Goal: Task Accomplishment & Management: Use online tool/utility

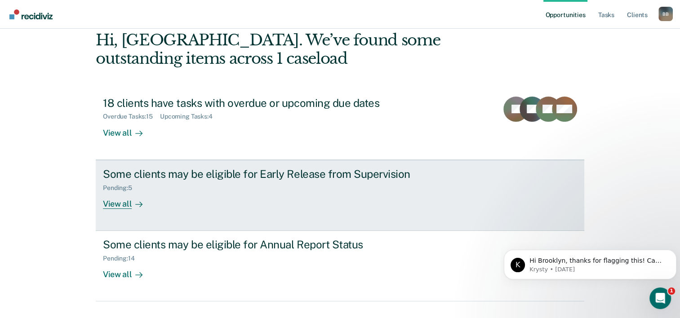
scroll to position [45, 0]
click at [297, 174] on div "Some clients may be eligible for Early Release from Supervision" at bounding box center [260, 173] width 315 height 13
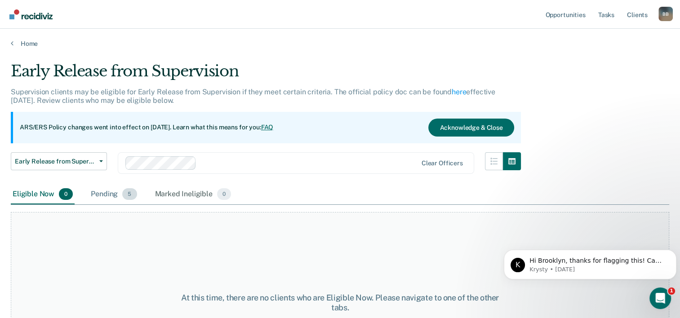
click at [129, 192] on span "5" at bounding box center [129, 194] width 14 height 12
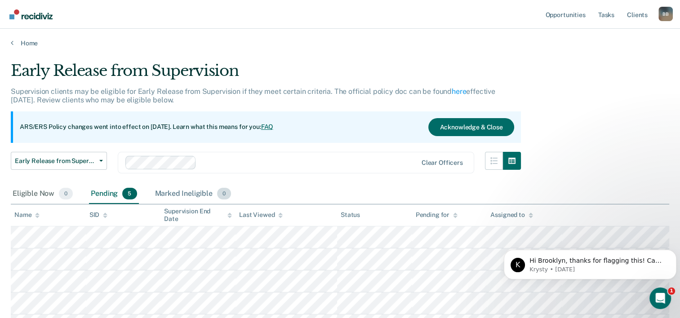
scroll to position [83, 0]
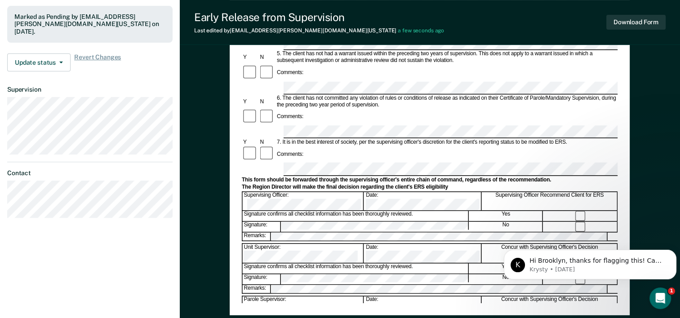
scroll to position [315, 0]
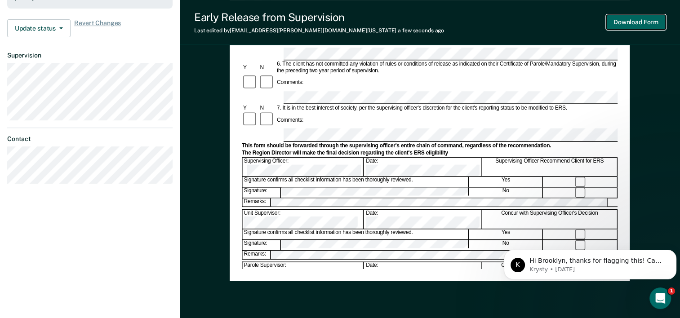
click at [645, 25] on button "Download Form" at bounding box center [635, 22] width 59 height 15
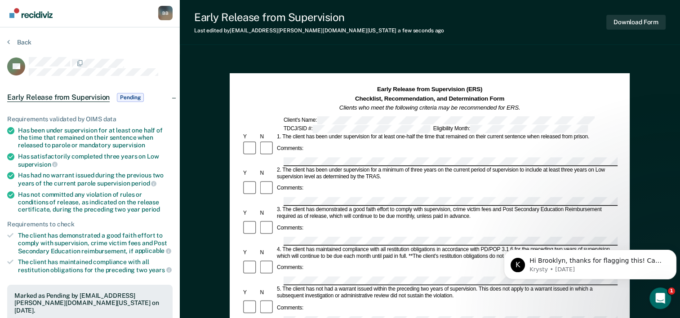
scroll to position [0, 0]
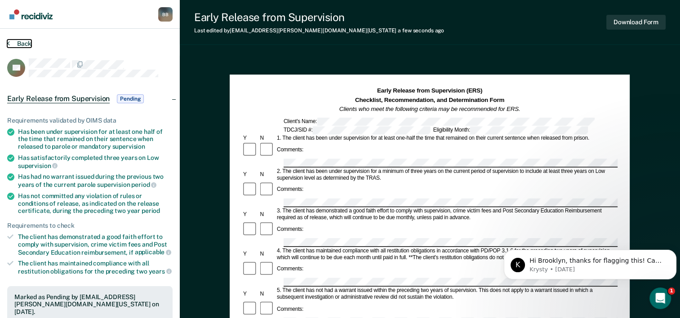
click at [26, 44] on button "Back" at bounding box center [19, 44] width 24 height 8
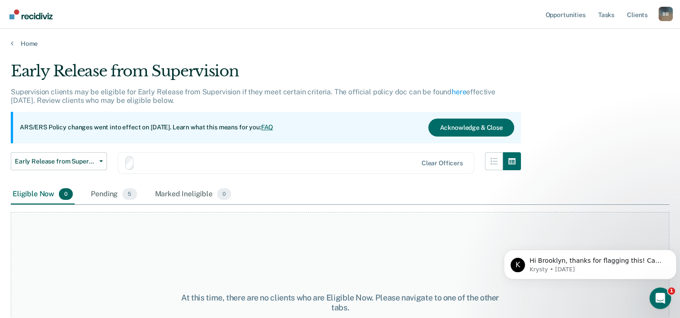
scroll to position [75, 0]
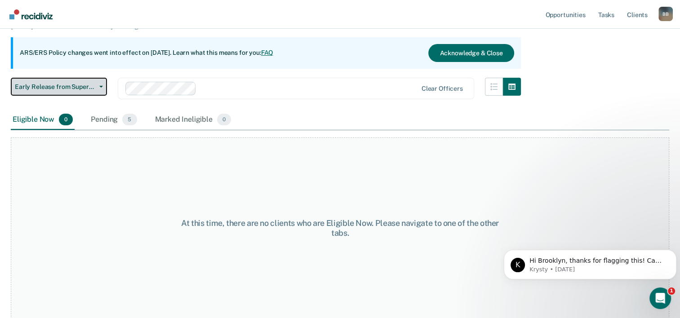
click at [89, 87] on span "Early Release from Supervision" at bounding box center [55, 87] width 81 height 8
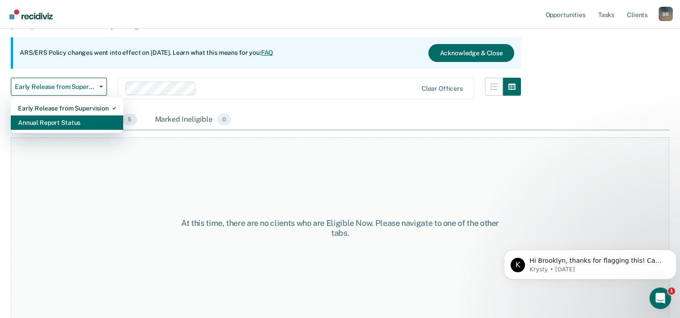
click at [70, 120] on div "Annual Report Status" at bounding box center [67, 122] width 98 height 14
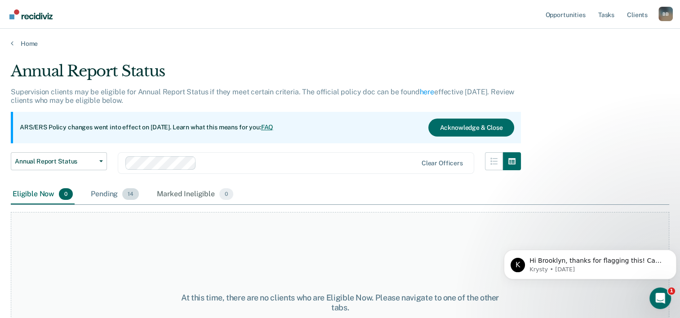
click at [110, 195] on div "Pending 14" at bounding box center [115, 195] width 52 height 20
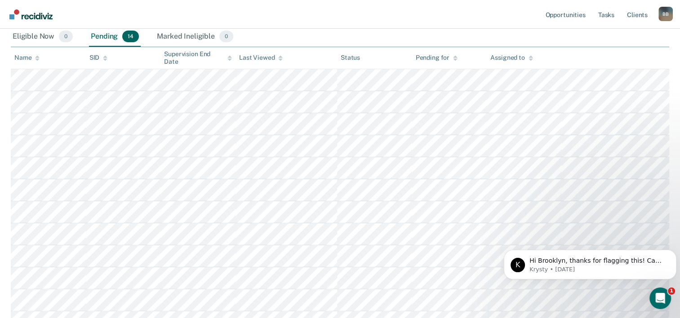
scroll to position [180, 0]
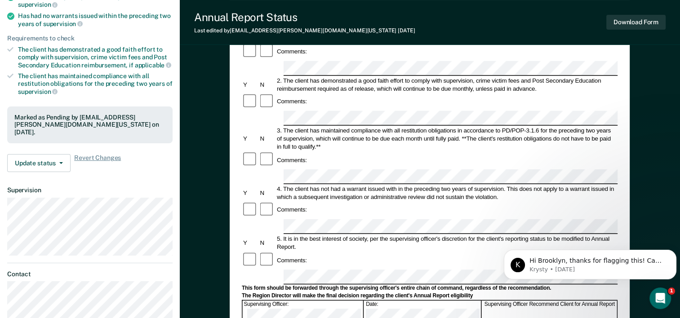
scroll to position [90, 0]
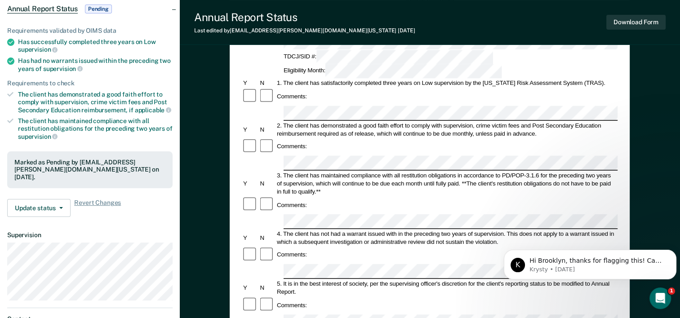
click at [287, 135] on form "Annual Reporting Checklist, Recommendation, and Determination Form Clients who …" at bounding box center [430, 314] width 376 height 634
click at [577, 281] on body "K Hi Brooklyn, thanks for flagging this! Can you share the client's name and SI…" at bounding box center [590, 263] width 173 height 56
click at [577, 282] on body "K Hi Brooklyn, thanks for flagging this! Can you share the client's name and SI…" at bounding box center [590, 263] width 173 height 56
click at [633, 206] on div "Annual Reporting Checklist, Recommendation, and Determination Form Clients who …" at bounding box center [430, 271] width 500 height 610
click at [675, 252] on icon "Dismiss notification" at bounding box center [673, 252] width 5 height 5
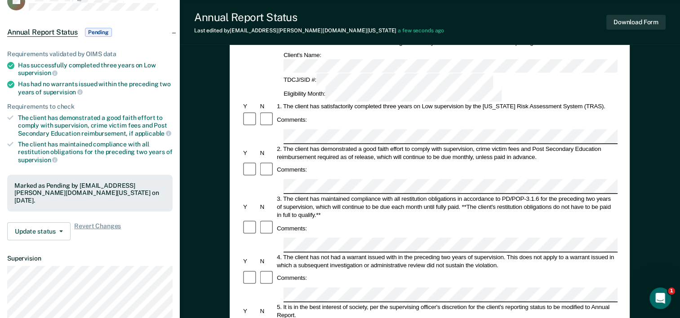
scroll to position [45, 0]
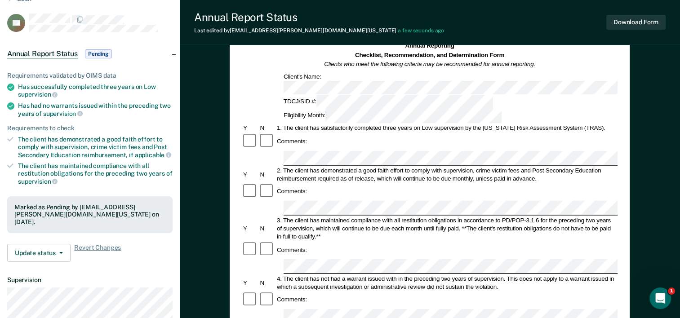
click at [617, 24] on button "Download Form" at bounding box center [635, 22] width 59 height 15
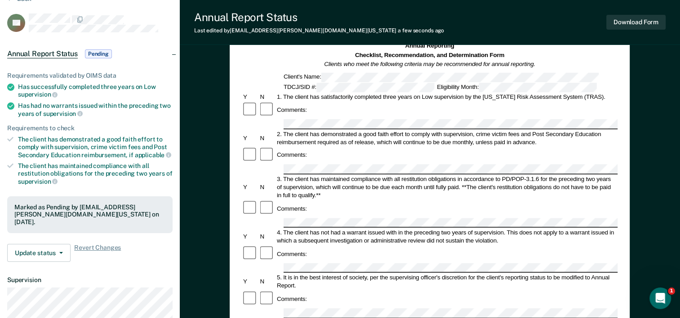
scroll to position [0, 0]
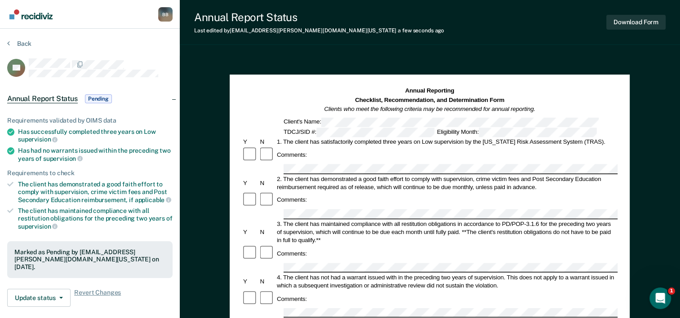
click at [22, 37] on section "Back TB Annual Report Status Pending Requirements validated by OIMS data Has su…" at bounding box center [90, 250] width 180 height 443
click at [22, 42] on button "Back" at bounding box center [19, 44] width 24 height 8
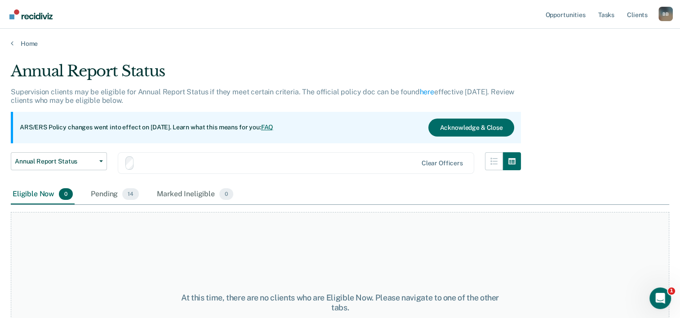
scroll to position [75, 0]
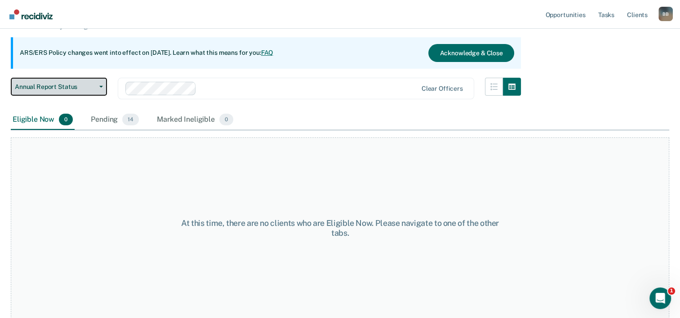
click at [59, 82] on button "Annual Report Status" at bounding box center [59, 87] width 96 height 18
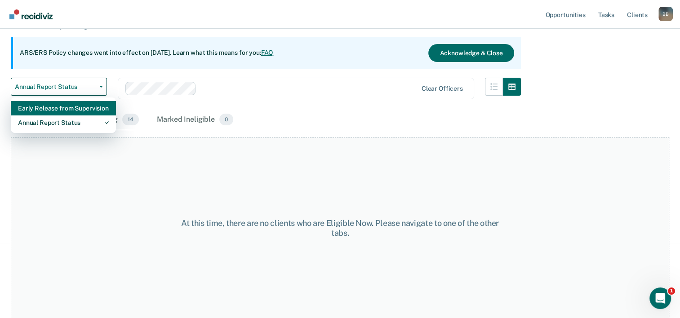
click at [61, 111] on div "Early Release from Supervision" at bounding box center [63, 108] width 91 height 14
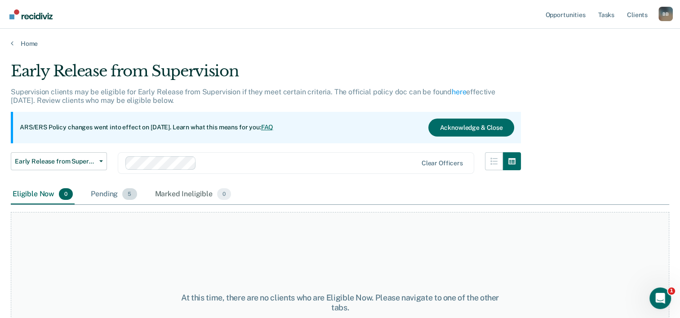
click at [113, 195] on div "Pending 5" at bounding box center [113, 195] width 49 height 20
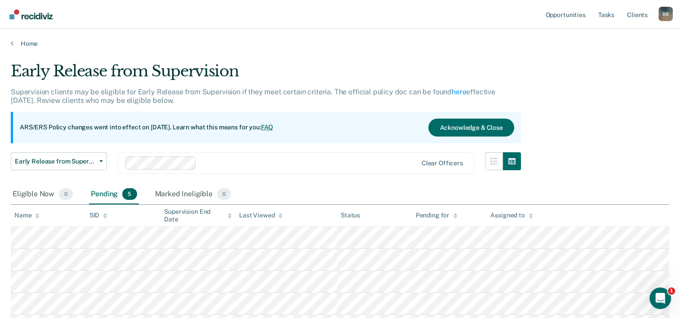
scroll to position [83, 0]
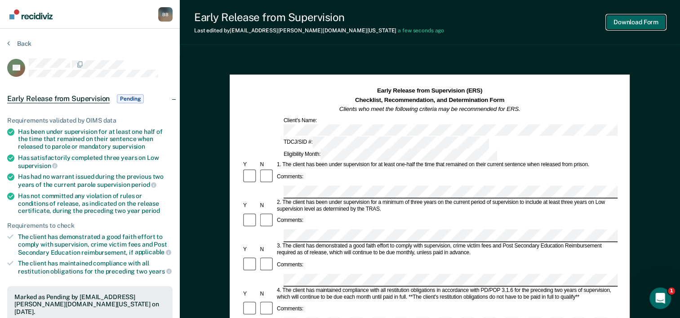
click at [626, 26] on button "Download Form" at bounding box center [635, 22] width 59 height 15
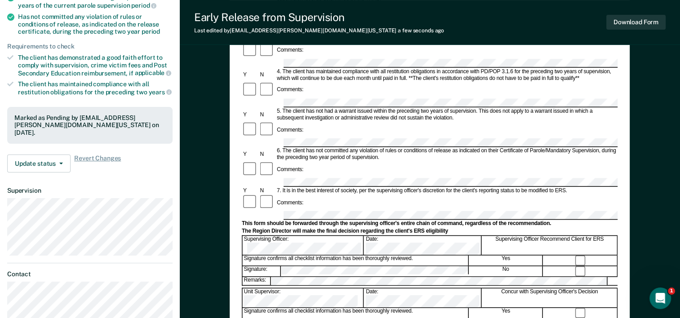
scroll to position [180, 0]
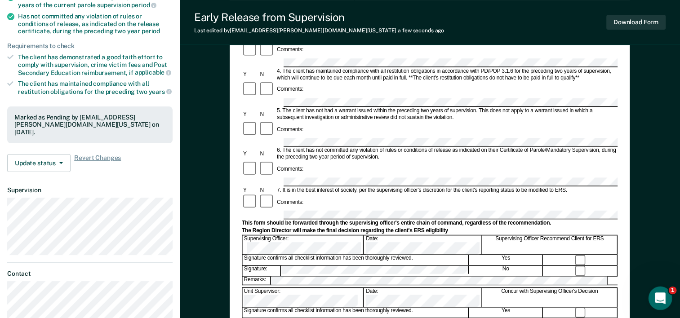
click at [652, 293] on div "Open Intercom Messenger" at bounding box center [659, 297] width 30 height 30
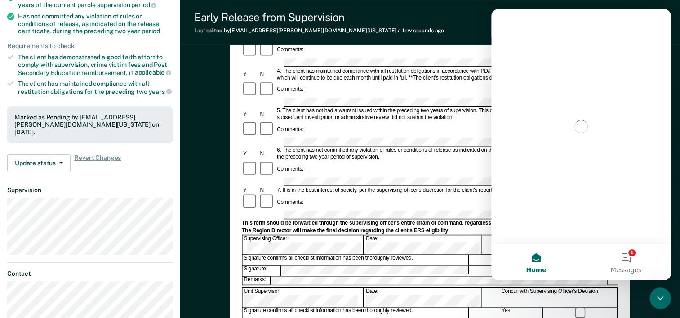
scroll to position [0, 0]
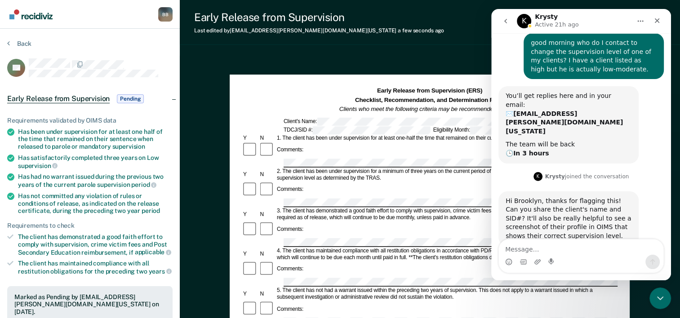
click at [162, 13] on div "B B" at bounding box center [165, 14] width 14 height 14
click at [35, 17] on img "Main navigation" at bounding box center [31, 14] width 43 height 10
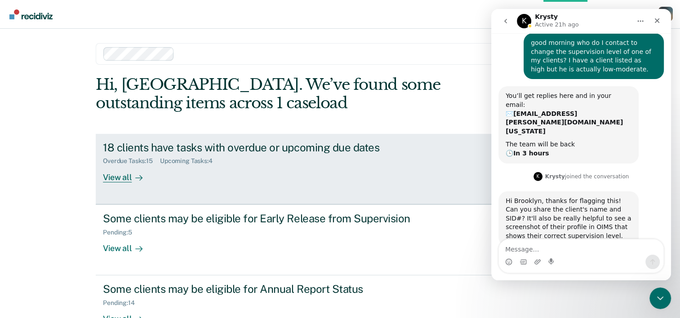
click at [119, 149] on div "18 clients have tasks with overdue or upcoming due dates" at bounding box center [260, 147] width 315 height 13
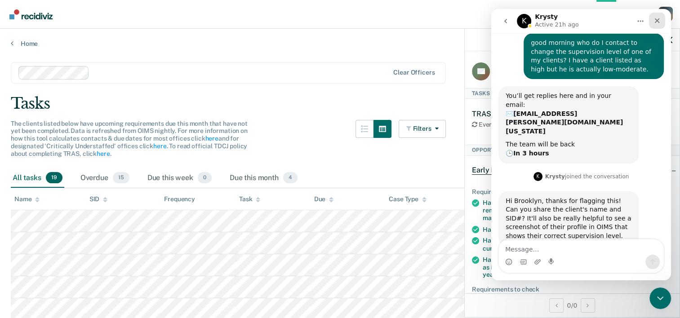
click at [657, 20] on icon "Close" at bounding box center [657, 20] width 5 height 5
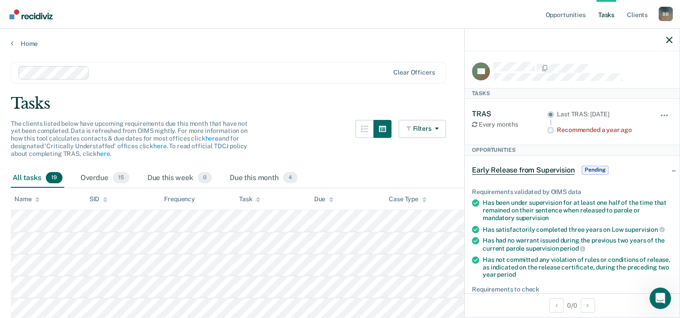
scroll to position [26, 0]
click at [640, 14] on link "Client s" at bounding box center [637, 14] width 24 height 29
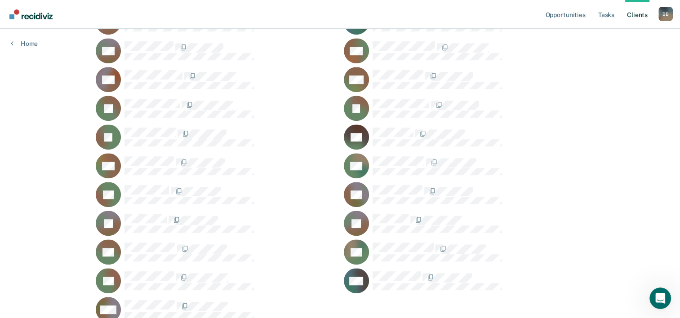
scroll to position [539, 0]
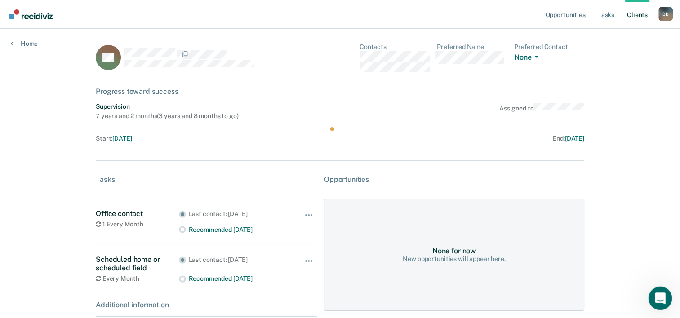
click at [656, 293] on icon "Open Intercom Messenger" at bounding box center [659, 297] width 15 height 15
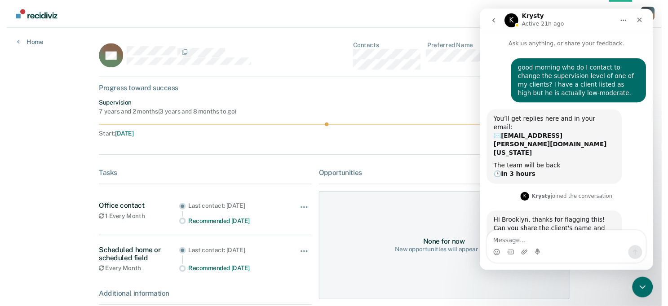
scroll to position [26, 0]
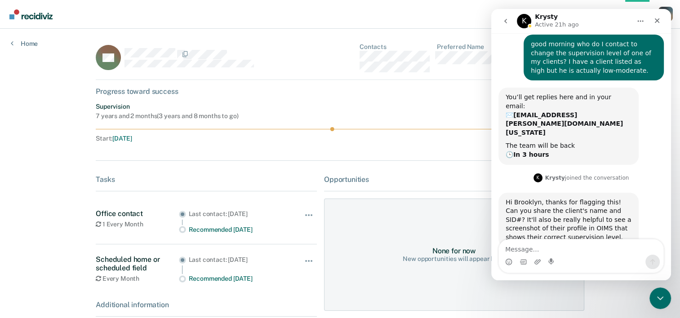
click at [544, 250] on textarea "Message…" at bounding box center [581, 247] width 164 height 15
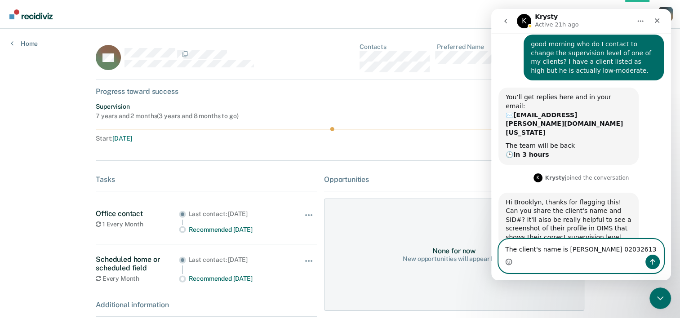
click at [511, 262] on icon "Emoji picker" at bounding box center [508, 261] width 7 height 7
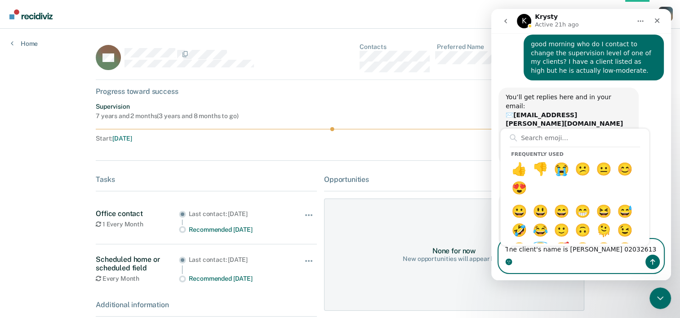
click at [510, 262] on circle "Emoji picker" at bounding box center [509, 262] width 6 height 6
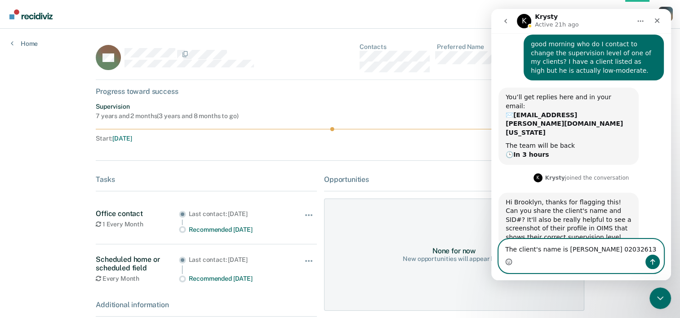
click at [510, 262] on icon "Emoji picker" at bounding box center [508, 261] width 7 height 7
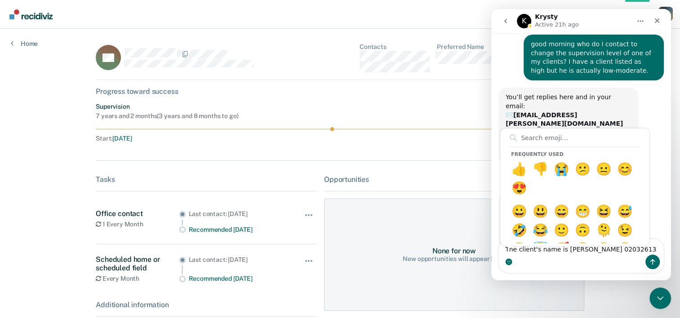
click at [590, 261] on div "Frequently used 👍 👎 😭 😕 😐 😊 😍 😀 😃 😄 😁 😆 😅 🤣 😂 🙂 🙃 🫠 😉 😊 😇 🥰 😍 🤩 😘 😗 😚 😙 🥲 😋 😛 😜…" at bounding box center [581, 262] width 164 height 14
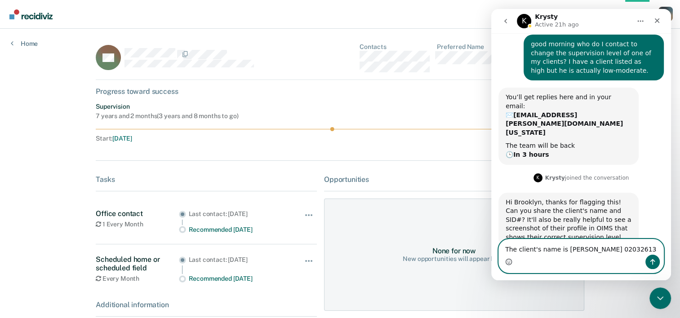
click at [643, 247] on textarea "The client's name is [PERSON_NAME] 02032613" at bounding box center [581, 247] width 164 height 15
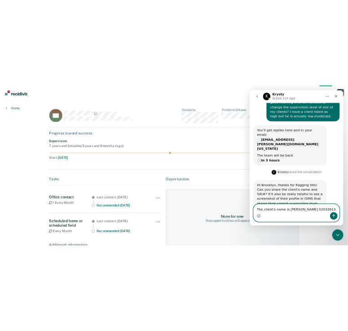
scroll to position [39, 0]
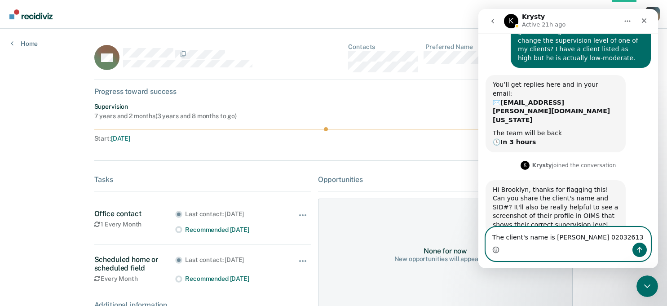
type textarea "The client's name is [PERSON_NAME] 02032613"
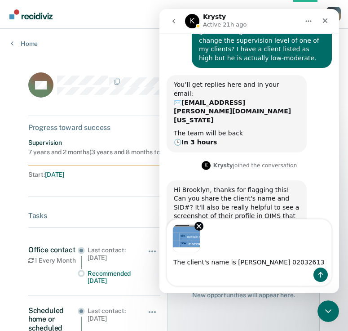
scroll to position [47, 0]
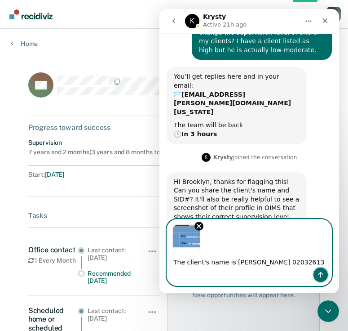
click at [321, 275] on icon "Send a message…" at bounding box center [321, 275] width 5 height 6
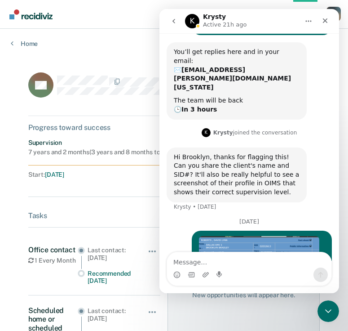
scroll to position [92, 0]
